Goal: Task Accomplishment & Management: Use online tool/utility

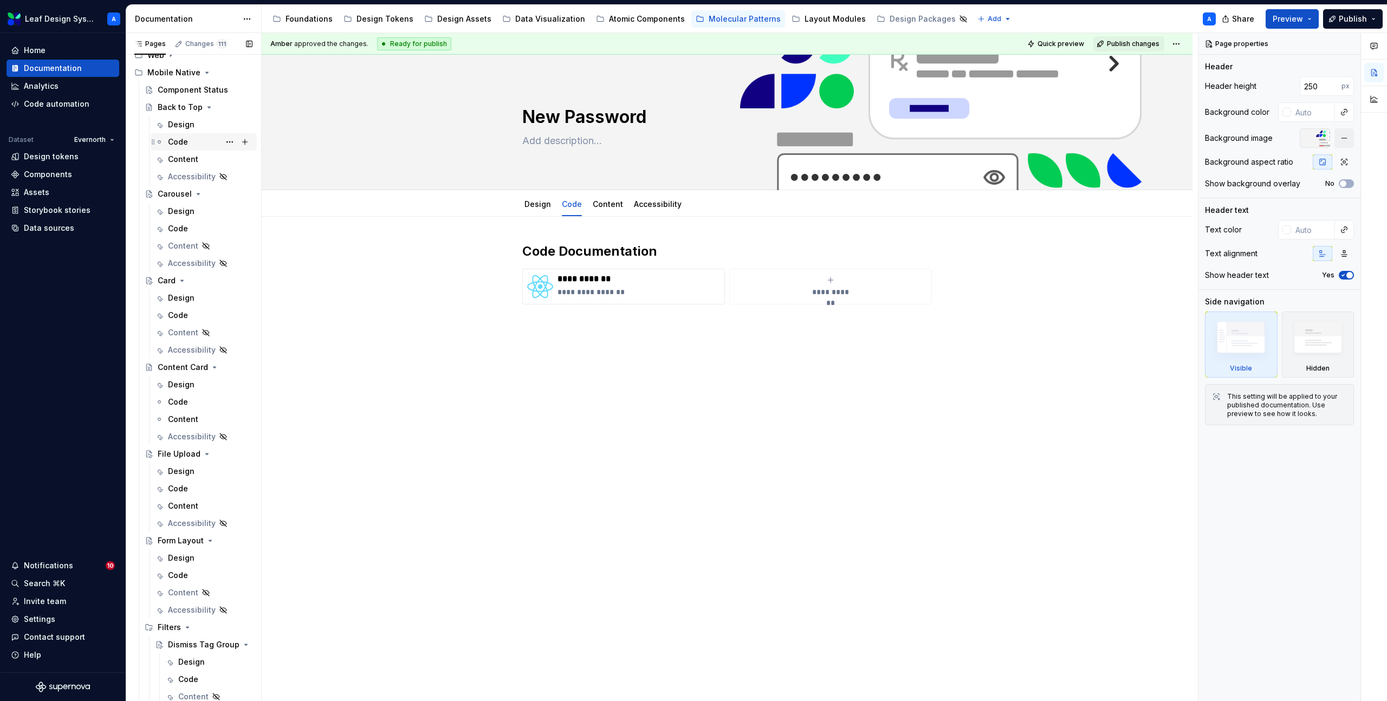
scroll to position [92, 0]
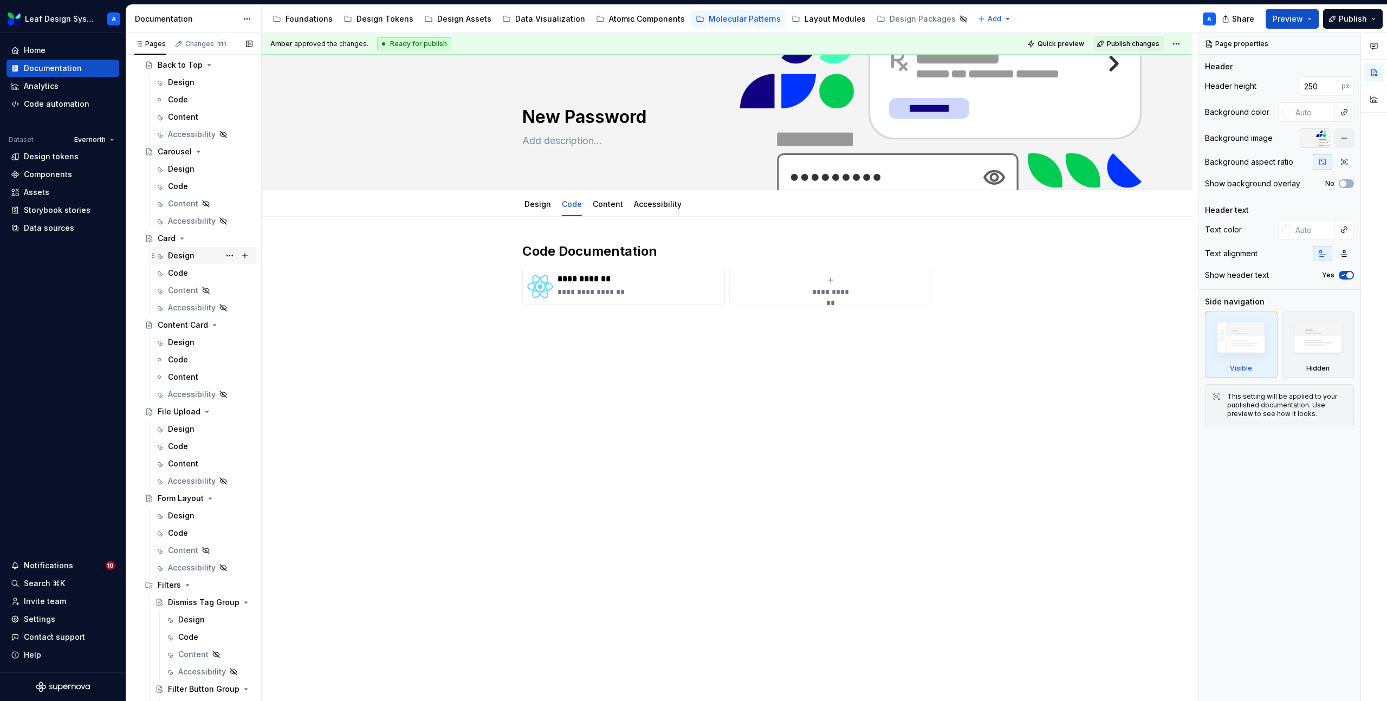
click at [186, 258] on div "Design" at bounding box center [181, 255] width 27 height 11
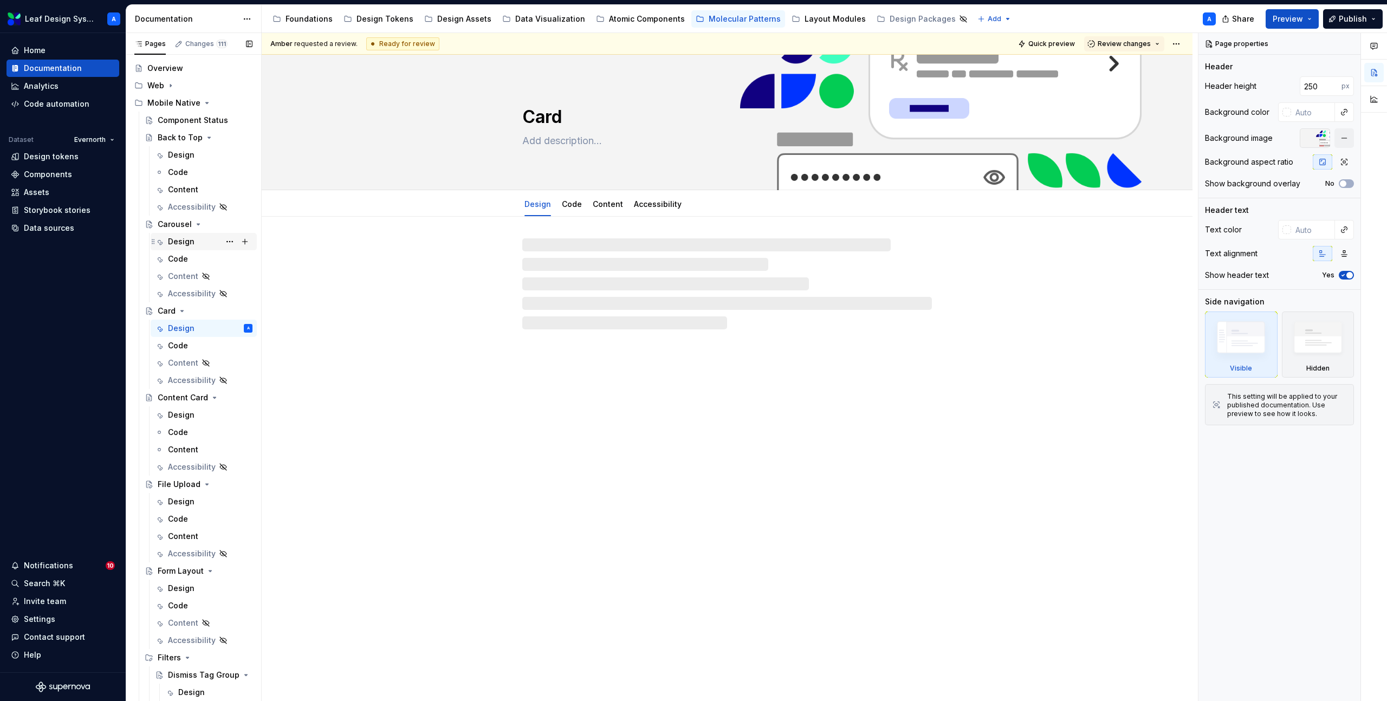
scroll to position [18, 0]
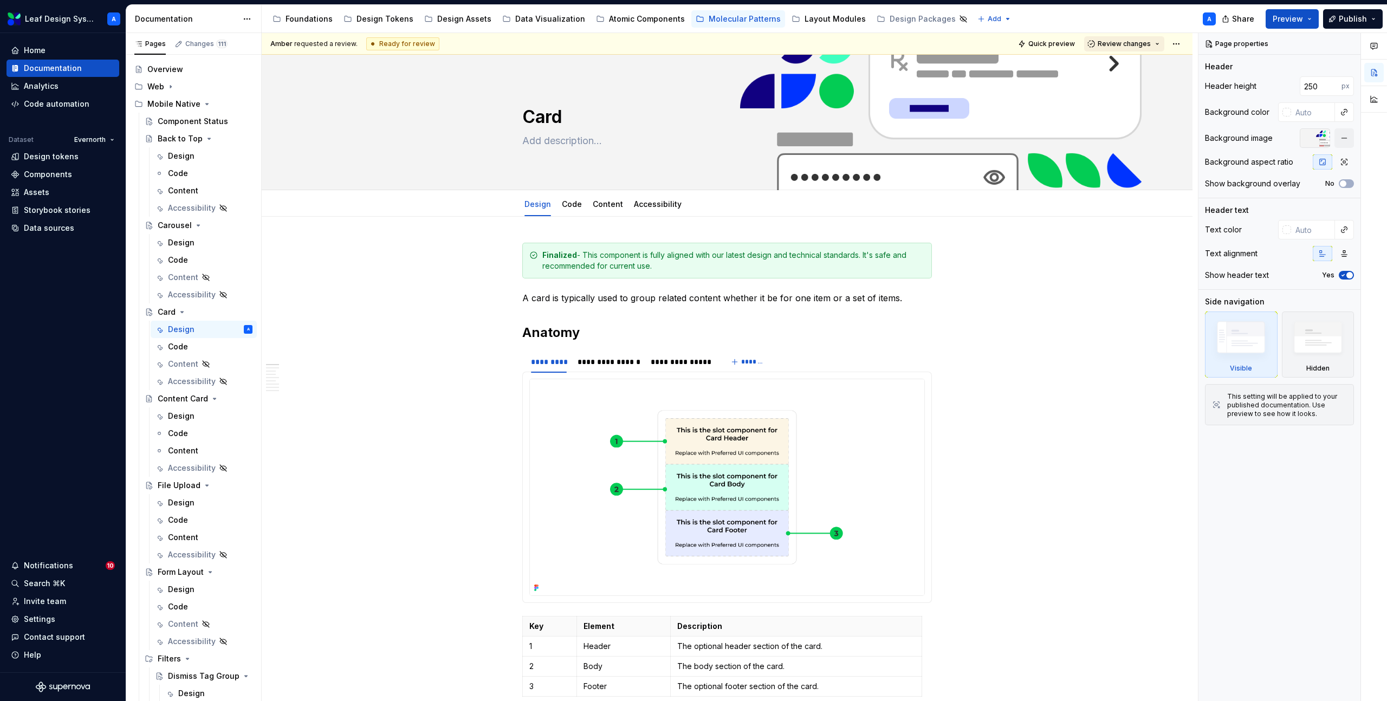
click at [1133, 47] on span "Review changes" at bounding box center [1124, 44] width 53 height 9
click at [1134, 61] on div "Approve" at bounding box center [1159, 65] width 95 height 11
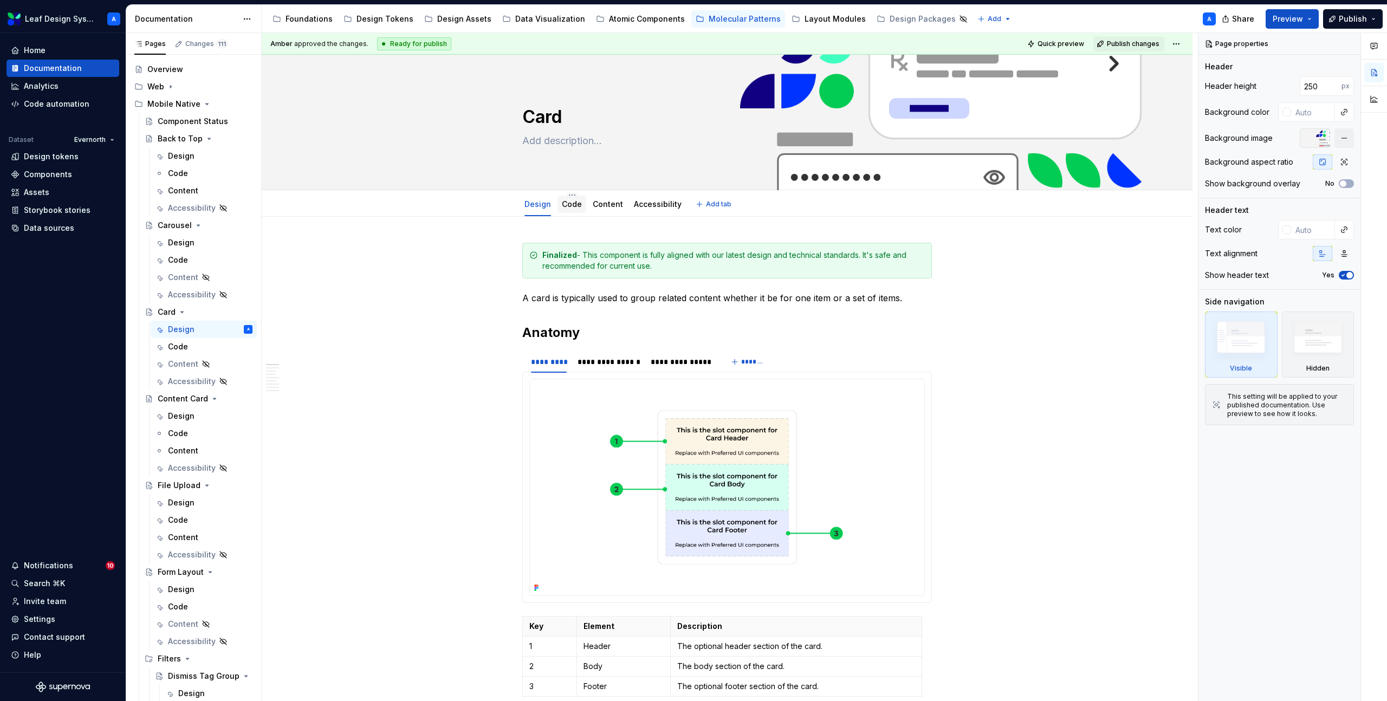
click at [572, 210] on div "Code" at bounding box center [572, 204] width 20 height 13
click at [571, 203] on link "Code" at bounding box center [572, 203] width 20 height 9
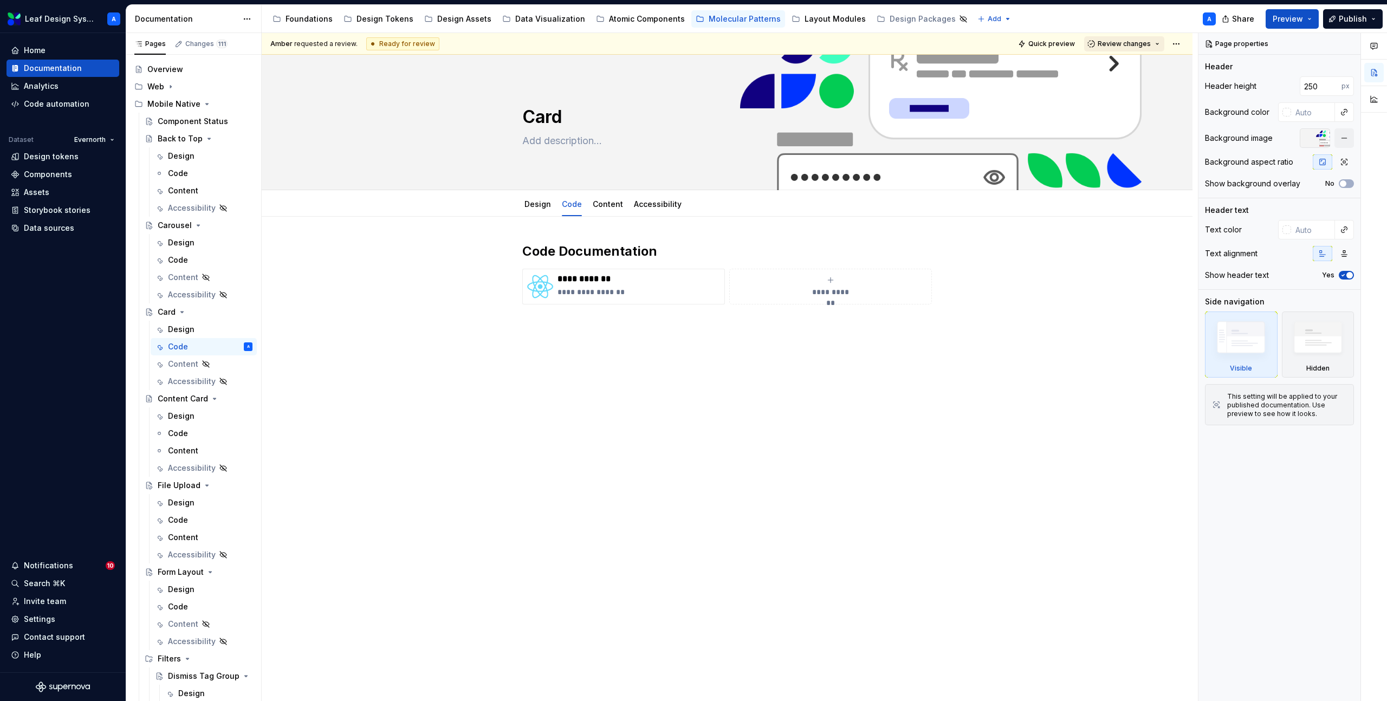
click at [1113, 44] on span "Review changes" at bounding box center [1124, 44] width 53 height 9
click at [1121, 72] on div "This page is ready to publish." at bounding box center [1159, 76] width 95 height 9
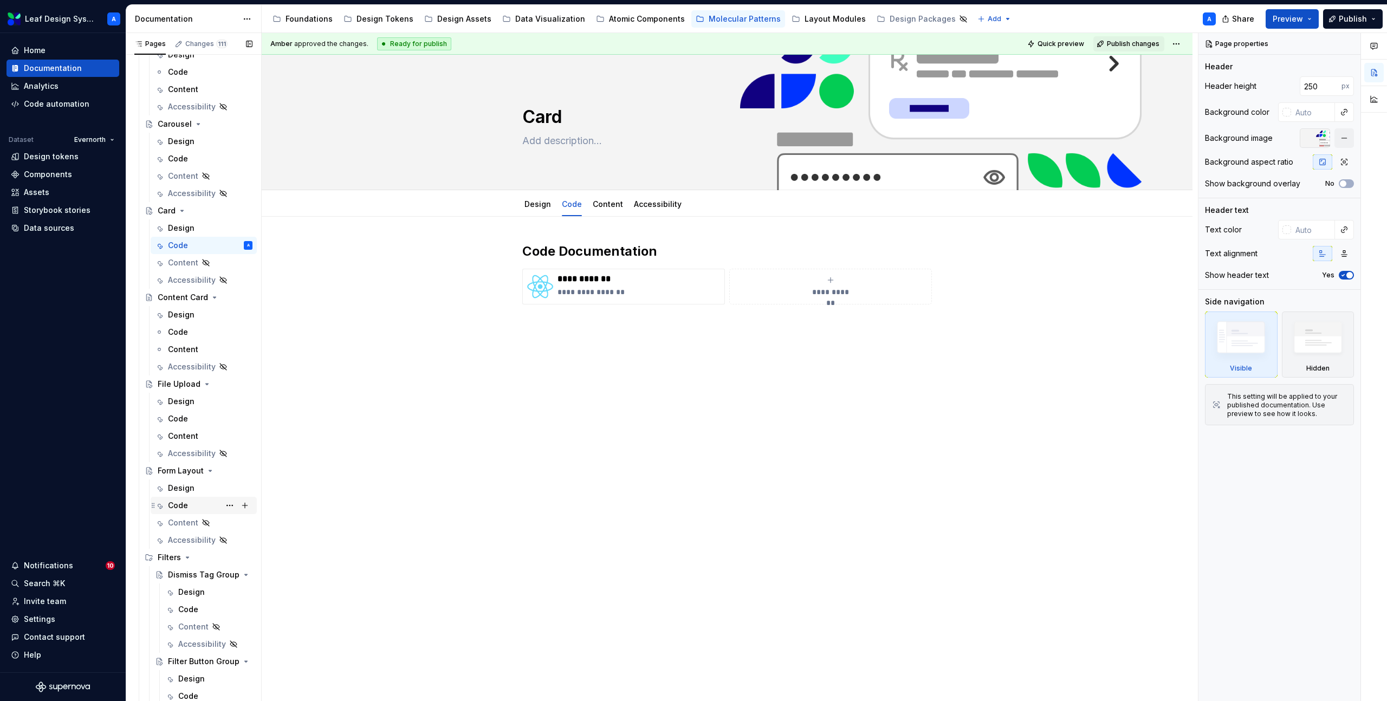
scroll to position [124, 0]
click at [181, 478] on div "Design" at bounding box center [181, 483] width 27 height 11
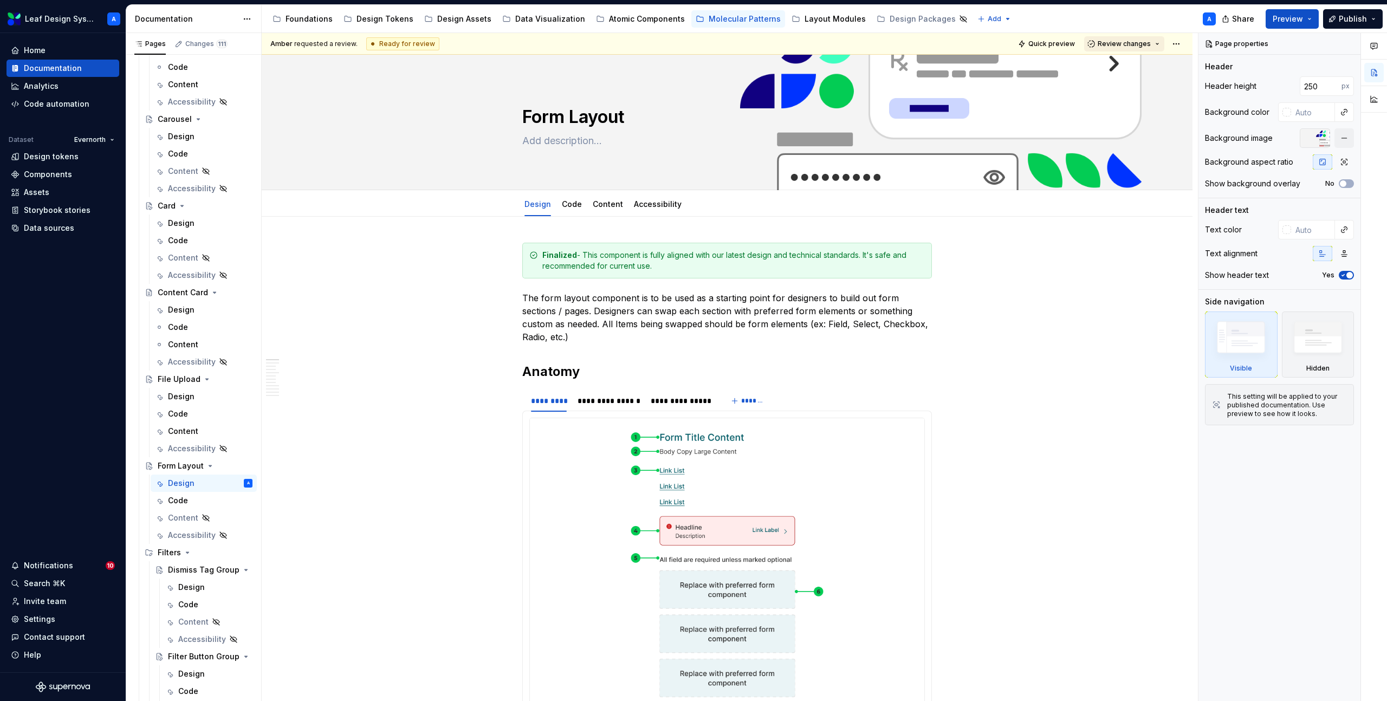
click at [1144, 44] on span "Review changes" at bounding box center [1124, 44] width 53 height 9
click at [1144, 70] on div "Approve" at bounding box center [1159, 65] width 95 height 11
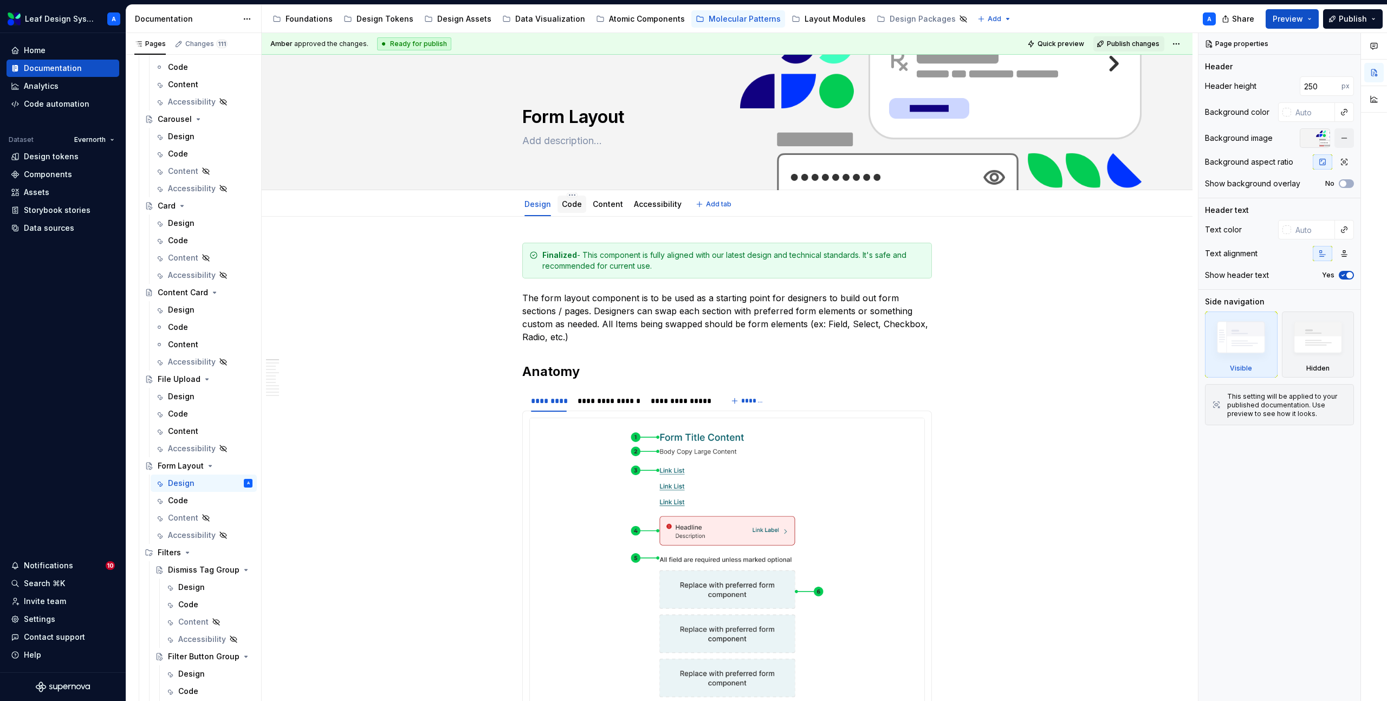
click at [570, 206] on link "Code" at bounding box center [572, 203] width 20 height 9
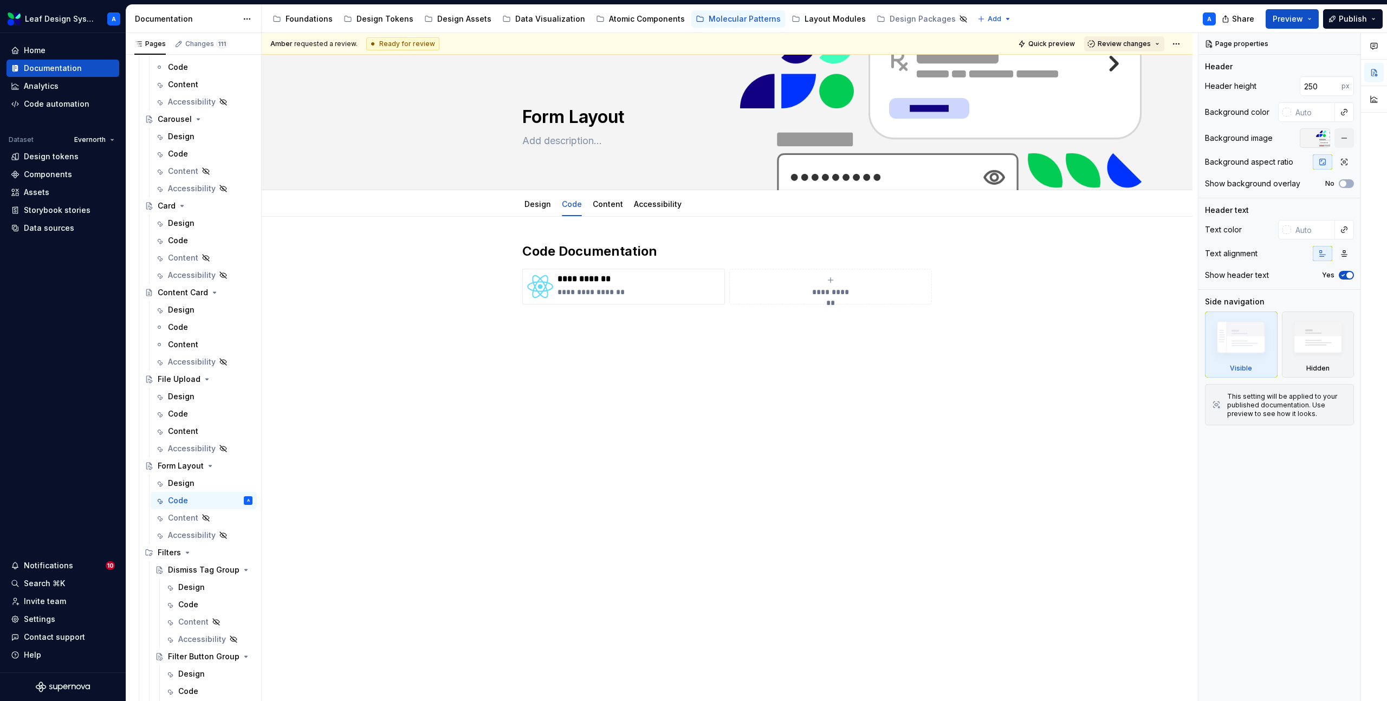
click at [1128, 40] on span "Review changes" at bounding box center [1124, 44] width 53 height 9
click at [1126, 72] on div "This page is ready to publish." at bounding box center [1159, 76] width 95 height 9
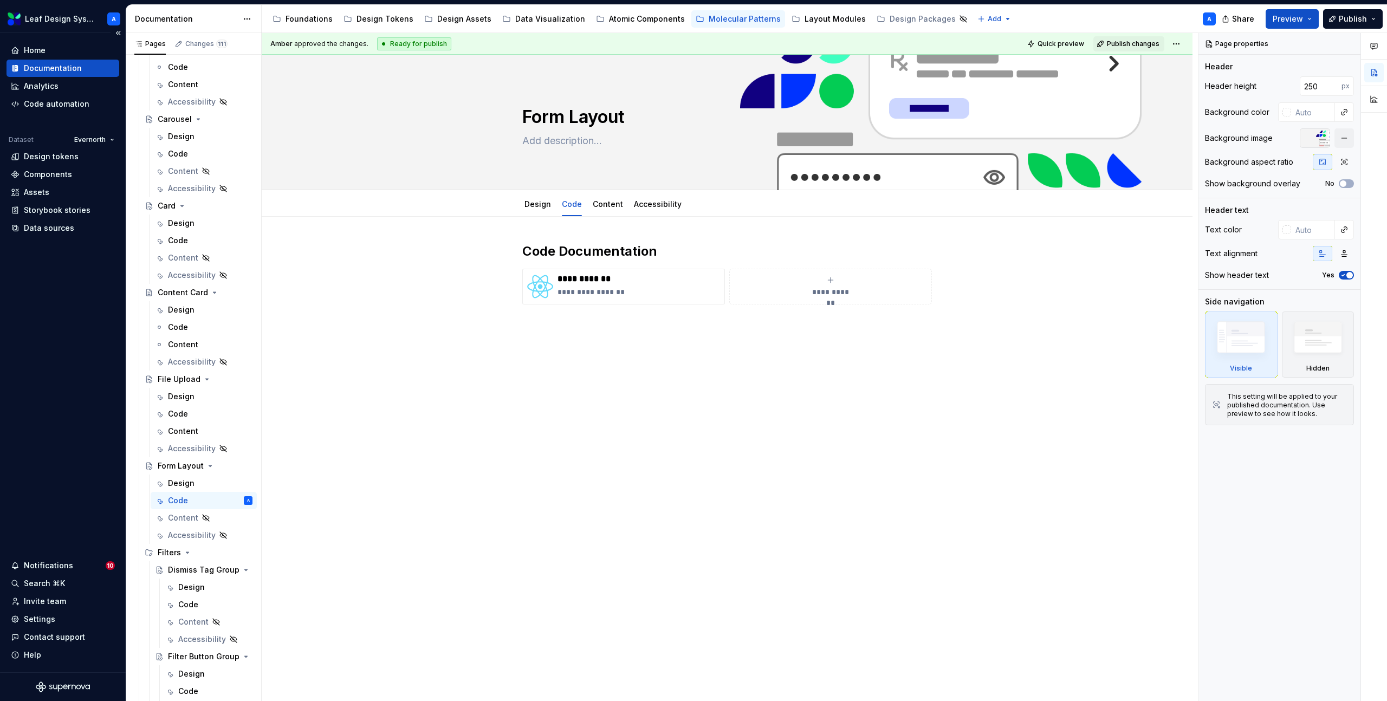
type textarea "*"
